Goal: Find specific page/section: Find specific page/section

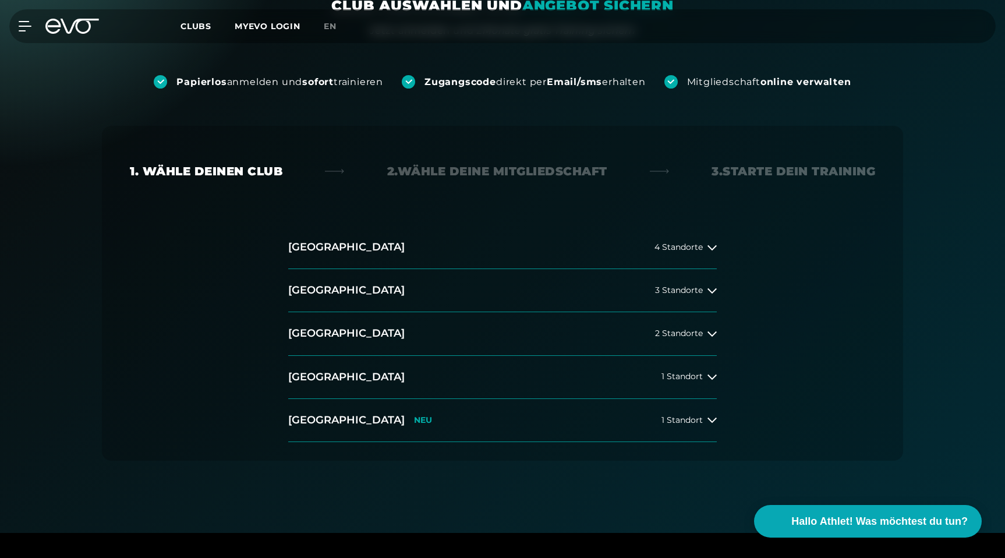
scroll to position [134, 0]
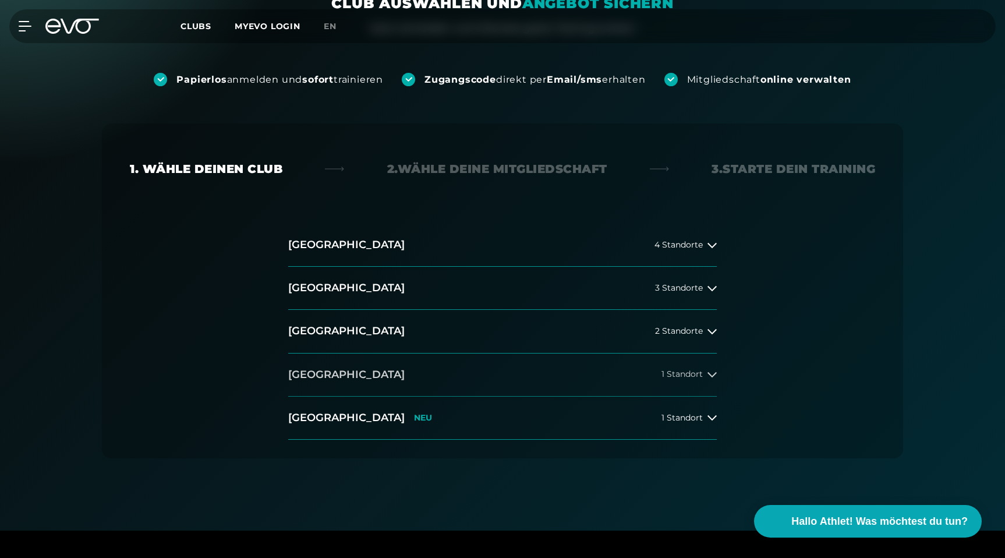
click at [710, 376] on icon at bounding box center [712, 374] width 9 height 9
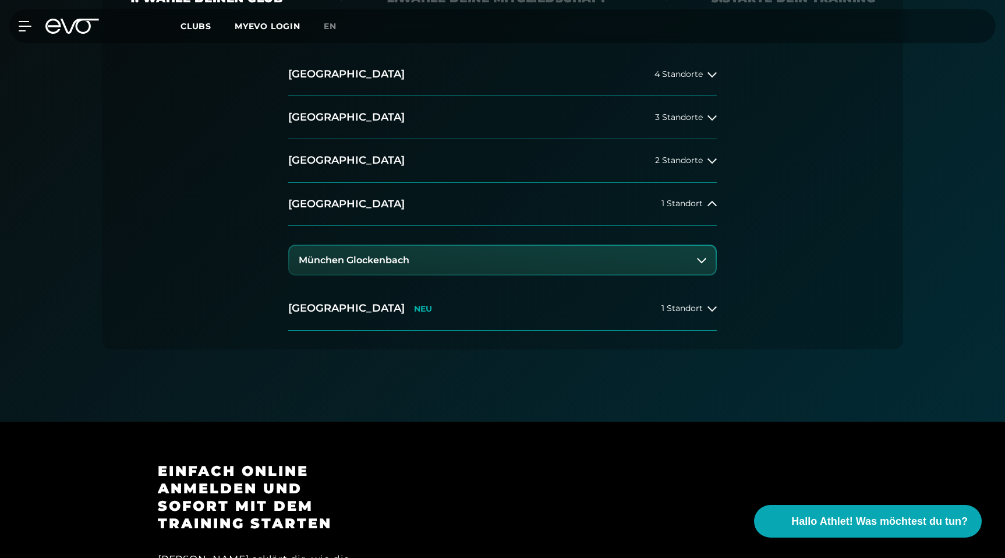
scroll to position [207, 0]
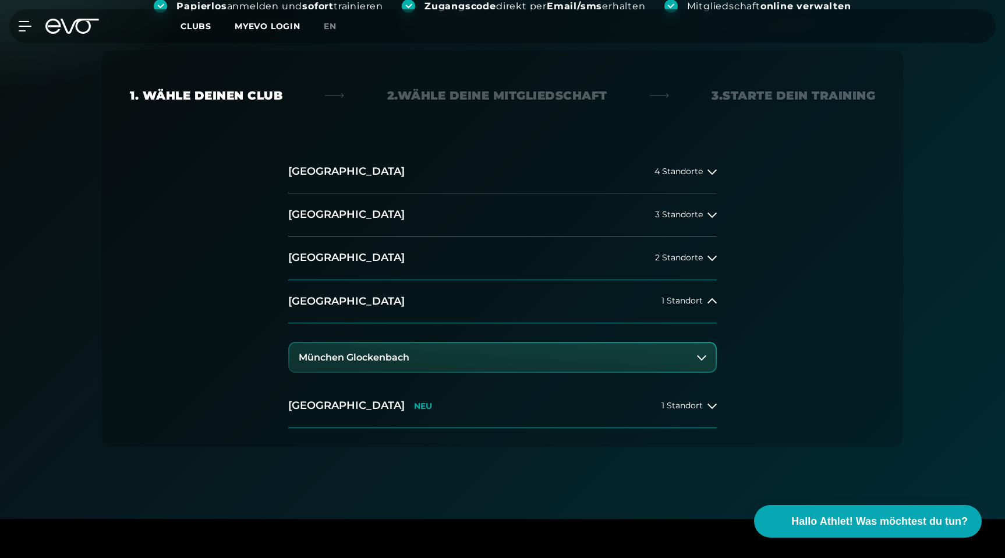
click at [687, 352] on button "München Glockenbach" at bounding box center [502, 357] width 426 height 29
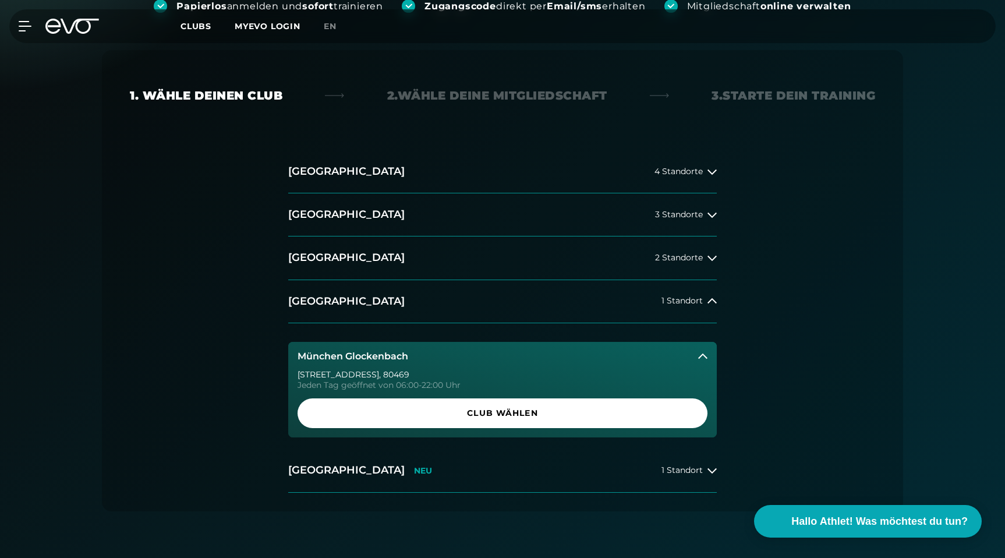
drag, startPoint x: 299, startPoint y: 374, endPoint x: 405, endPoint y: 370, distance: 106.1
click at [405, 370] on div "[STREET_ADDRESS]" at bounding box center [503, 374] width 410 height 8
drag, startPoint x: 363, startPoint y: 372, endPoint x: 298, endPoint y: 373, distance: 65.8
click at [298, 373] on div "[STREET_ADDRESS]" at bounding box center [503, 374] width 410 height 8
copy div "[STREET_ADDRESS]"
